Goal: Task Accomplishment & Management: Use online tool/utility

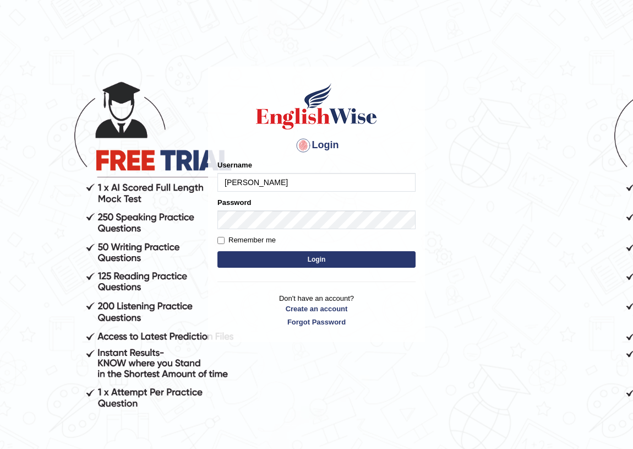
type input "[PERSON_NAME]"
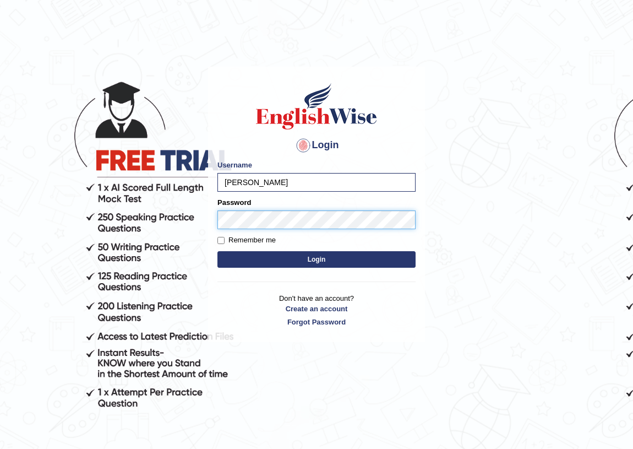
click at [218, 251] on button "Login" at bounding box center [317, 259] width 198 height 17
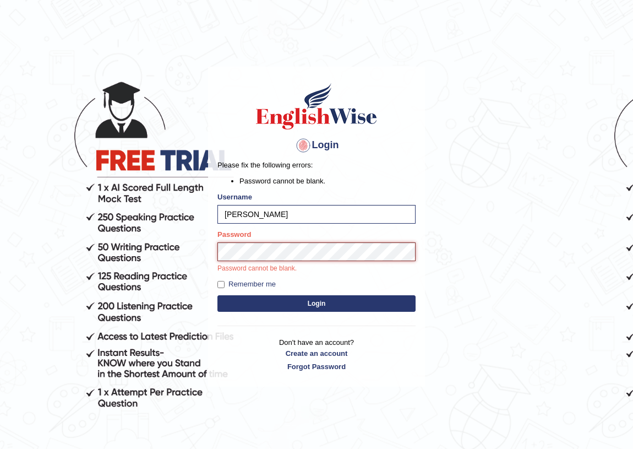
click at [218, 295] on button "Login" at bounding box center [317, 303] width 198 height 17
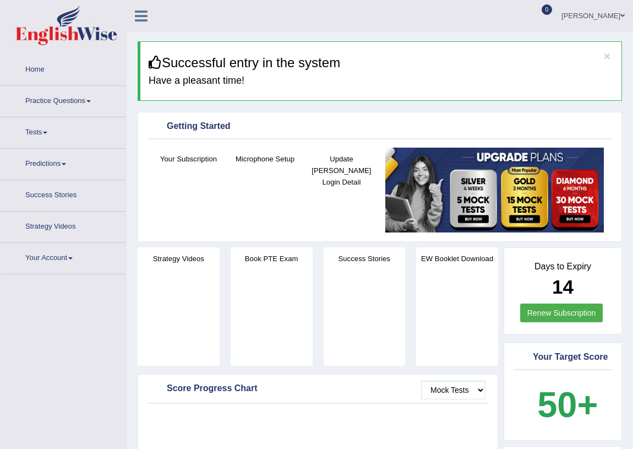
click at [28, 133] on link "Tests" at bounding box center [64, 131] width 126 height 28
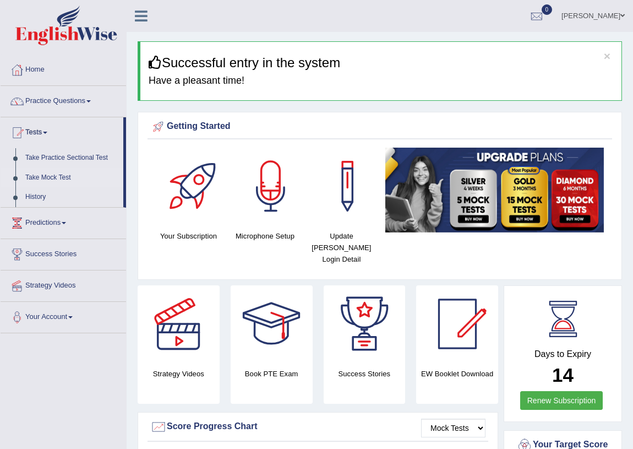
click at [58, 178] on link "Take Mock Test" at bounding box center [71, 178] width 103 height 20
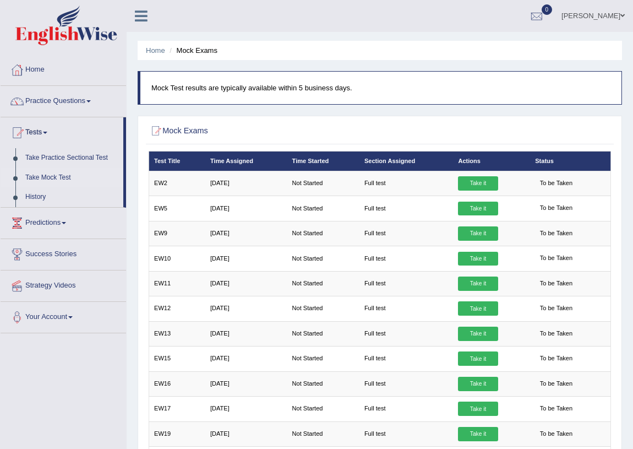
click at [466, 233] on link "Take it" at bounding box center [478, 233] width 40 height 14
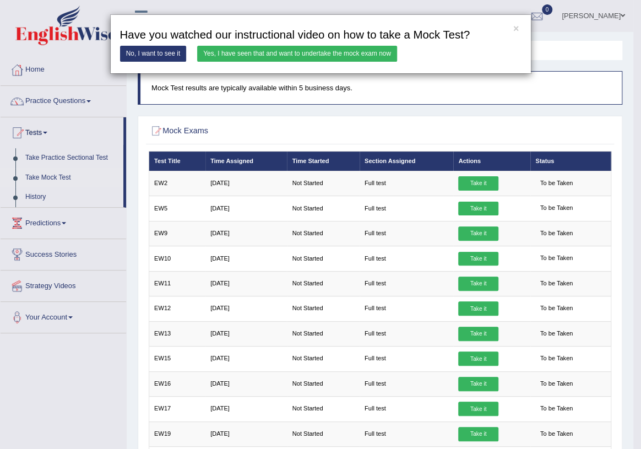
click at [282, 53] on link "Yes, I have seen that and want to undertake the mock exam now" at bounding box center [297, 54] width 200 height 16
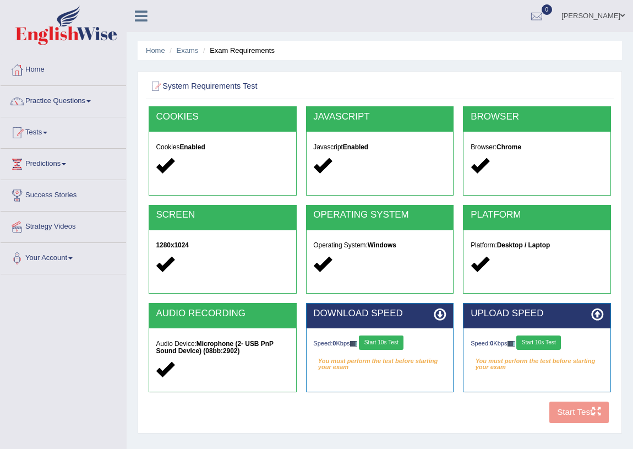
click at [399, 347] on button "Start 10s Test" at bounding box center [381, 342] width 45 height 14
click at [537, 344] on button "Start 10s Test" at bounding box center [539, 342] width 45 height 14
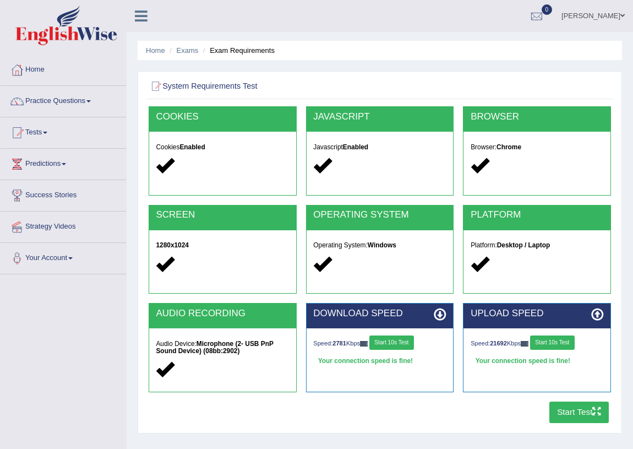
click at [567, 409] on button "Start Test" at bounding box center [580, 411] width 60 height 21
